Goal: Task Accomplishment & Management: Complete application form

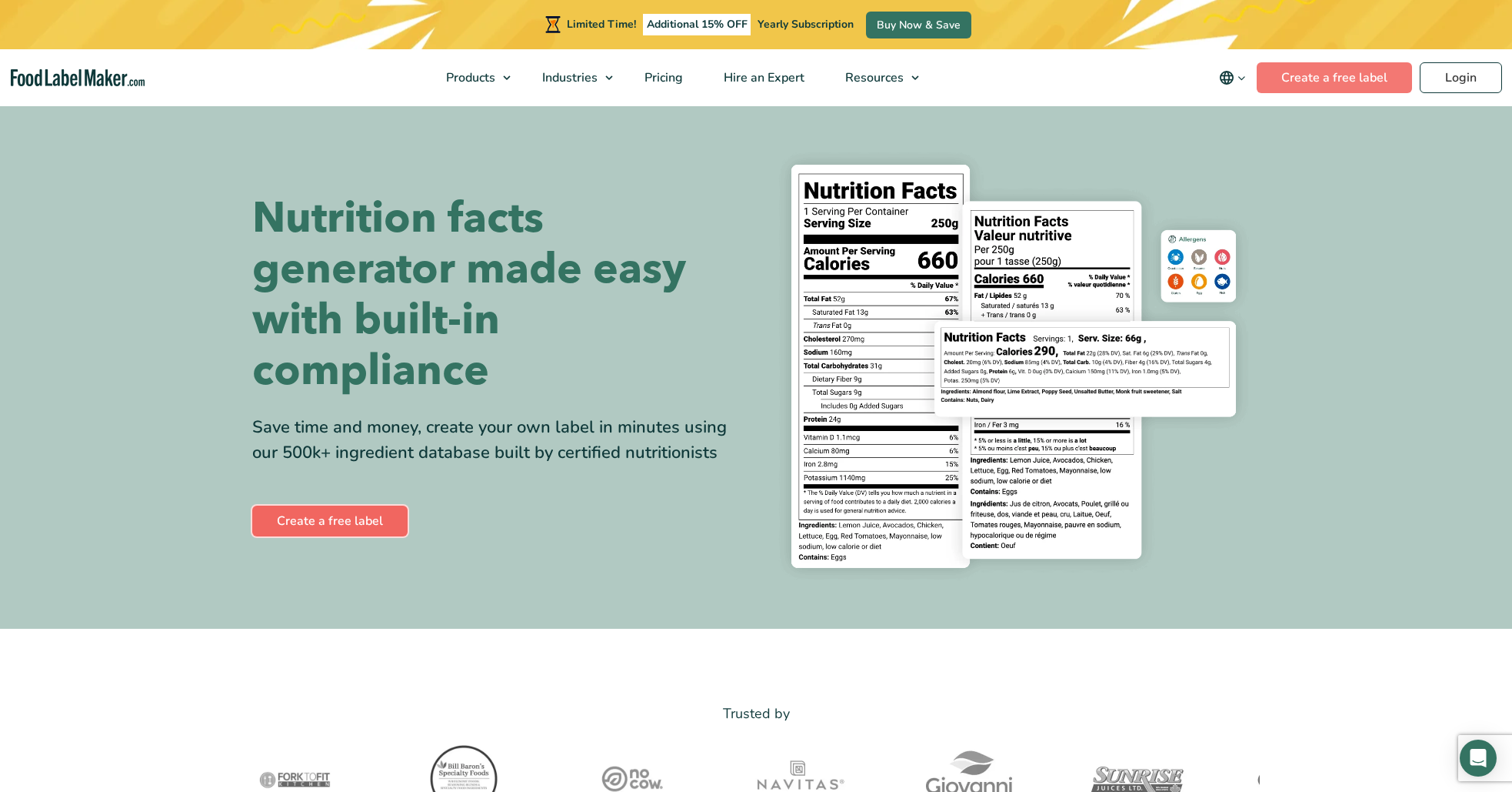
click at [363, 521] on link "Create a free label" at bounding box center [330, 520] width 155 height 30
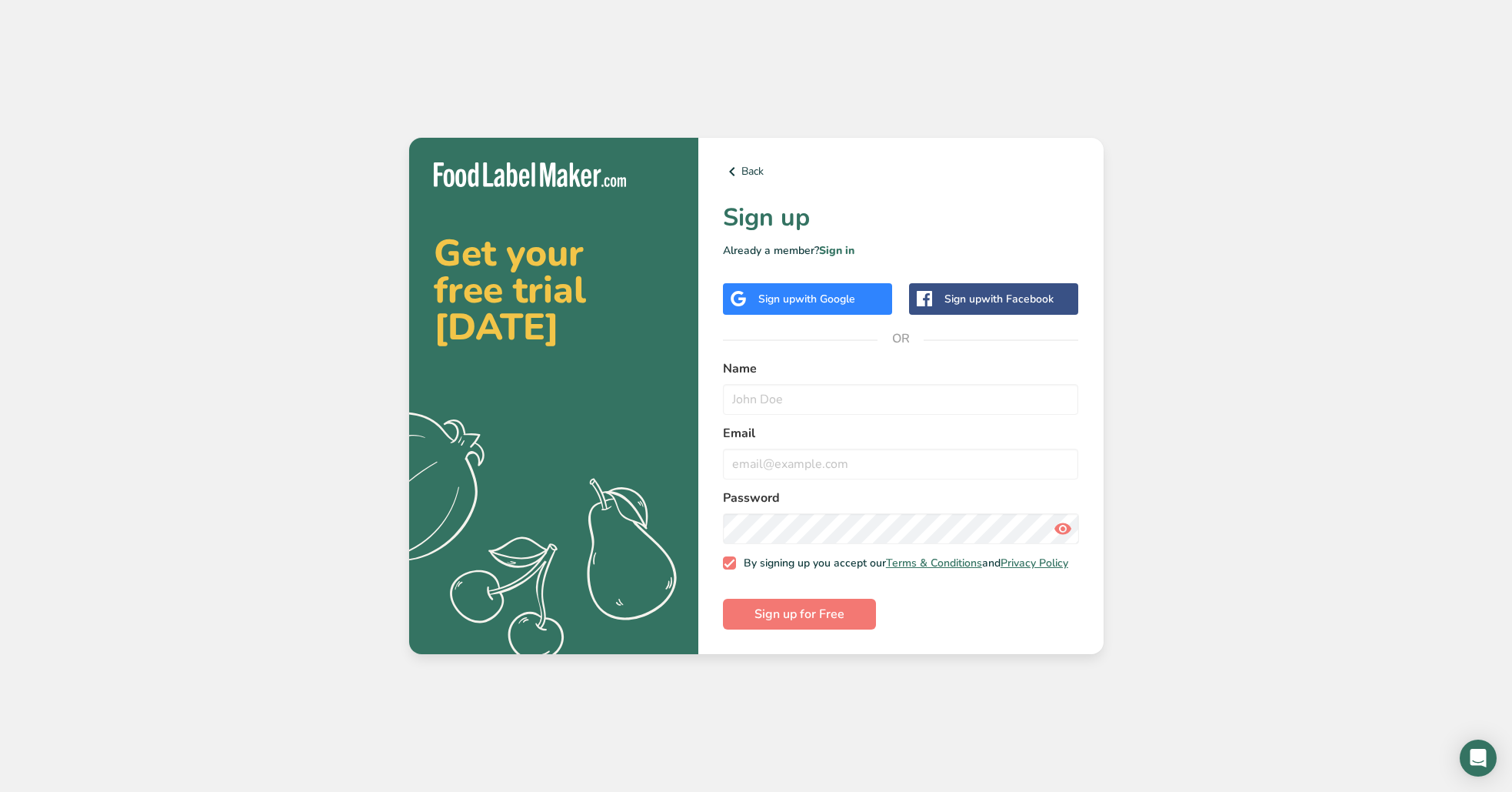
click at [796, 296] on span "with Google" at bounding box center [825, 298] width 60 height 14
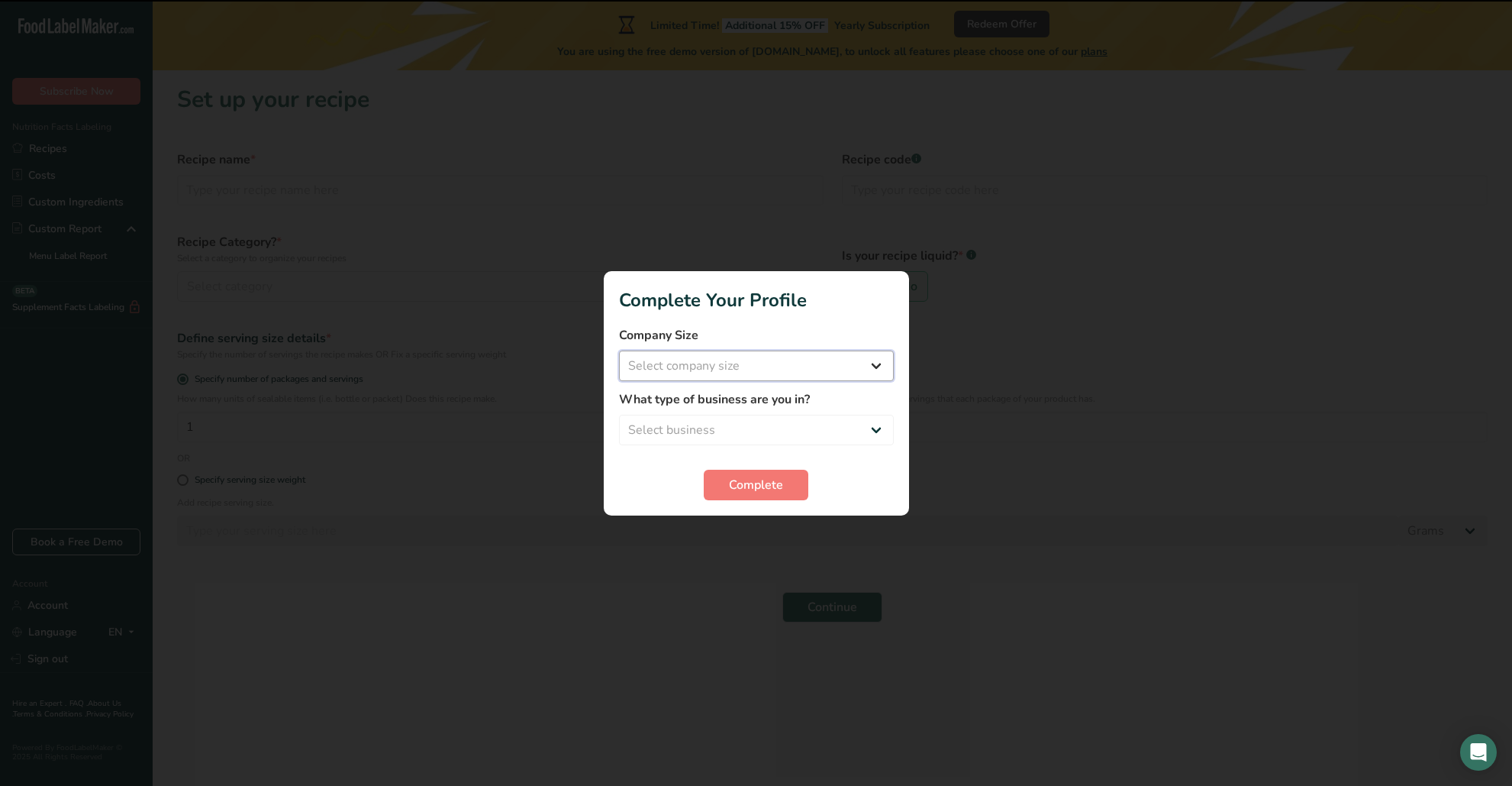
click at [715, 369] on select "Select company size Fewer than 10 Employees 10 to 50 Employees 51 to 500 Employ…" at bounding box center [756, 366] width 275 height 30
select select "1"
click at [728, 428] on select "Select business Packaged Food Manufacturer Restaurant & Cafe Bakery Meal Plans …" at bounding box center [756, 429] width 275 height 30
click at [819, 426] on select "Packaged Food Manufacturer Restaurant & Cafe Bakery Meal Plans & Catering Compa…" at bounding box center [756, 429] width 275 height 30
select select "2"
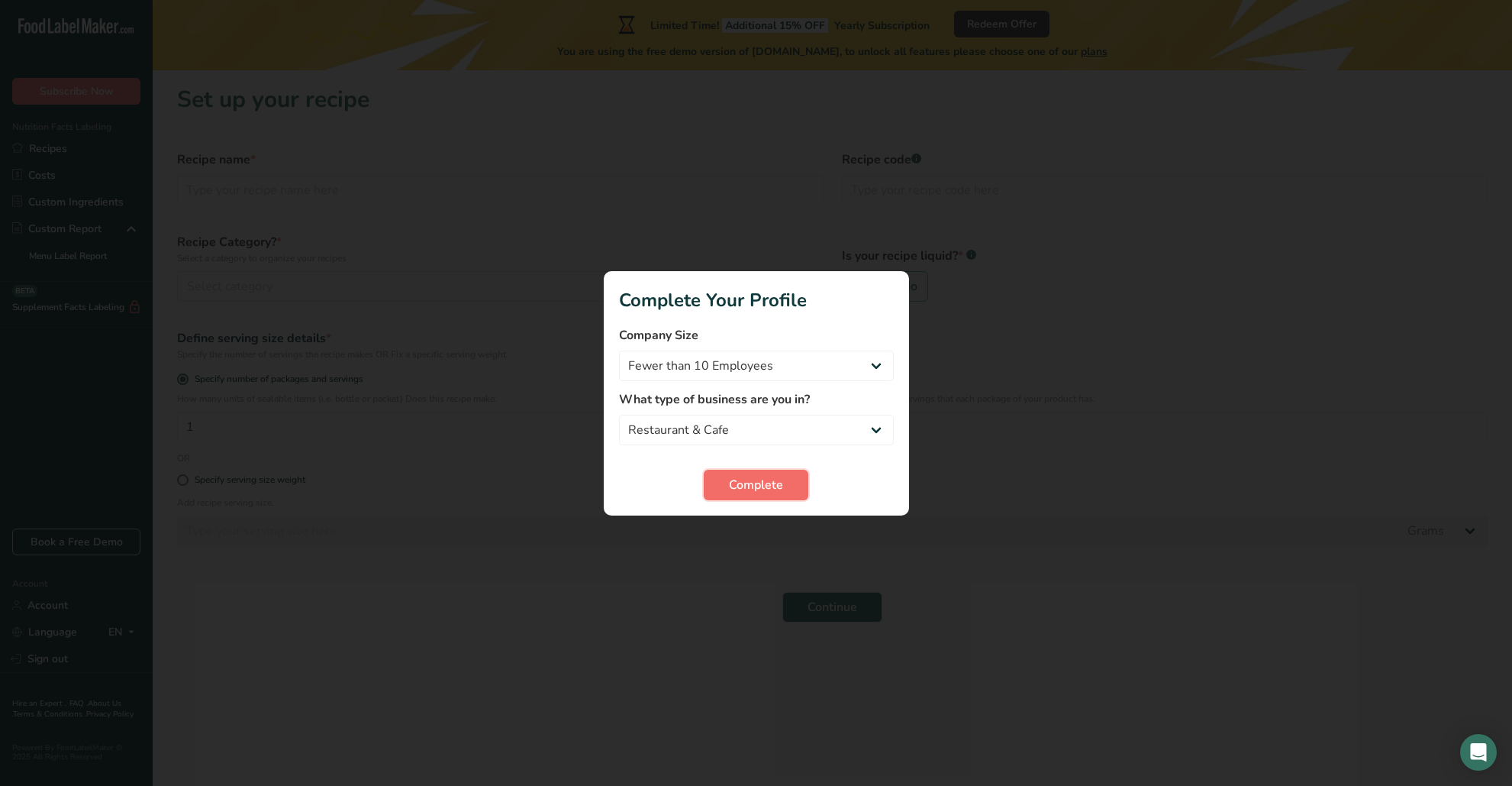
click at [780, 481] on span "Complete" at bounding box center [756, 484] width 54 height 18
